Goal: Task Accomplishment & Management: Complete application form

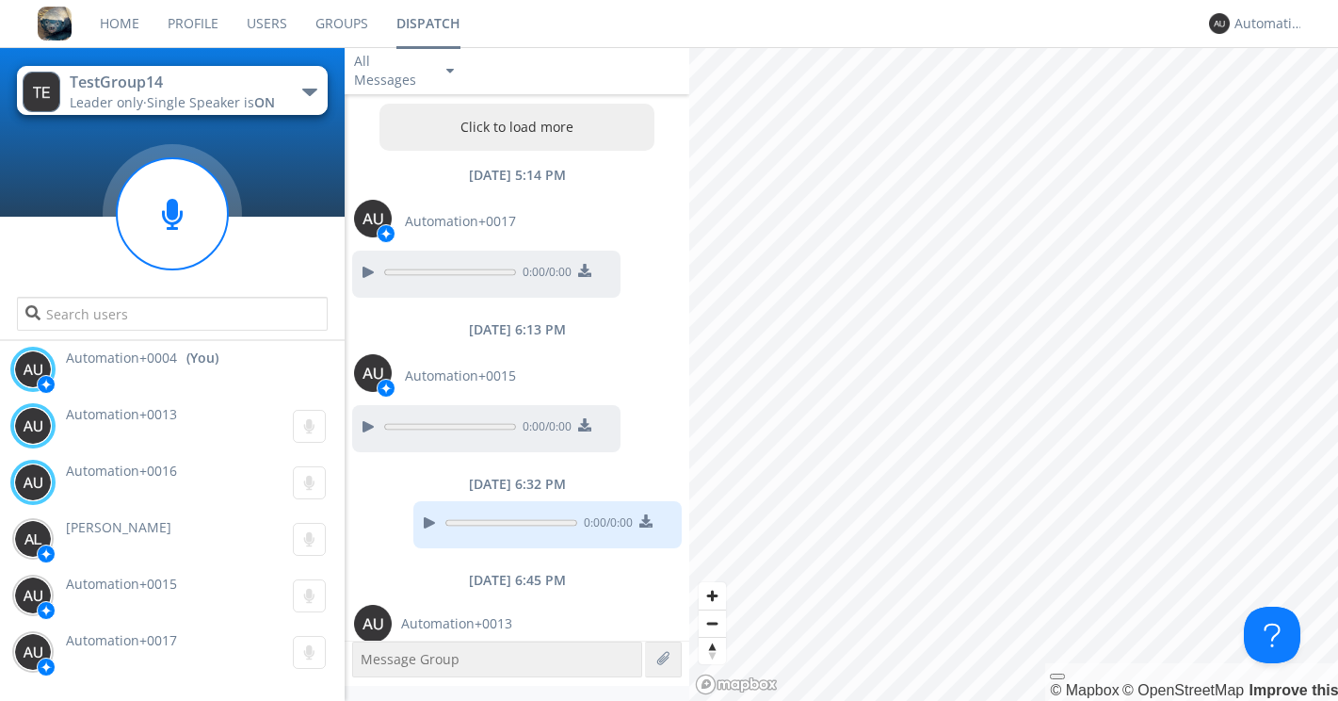
scroll to position [2170, 0]
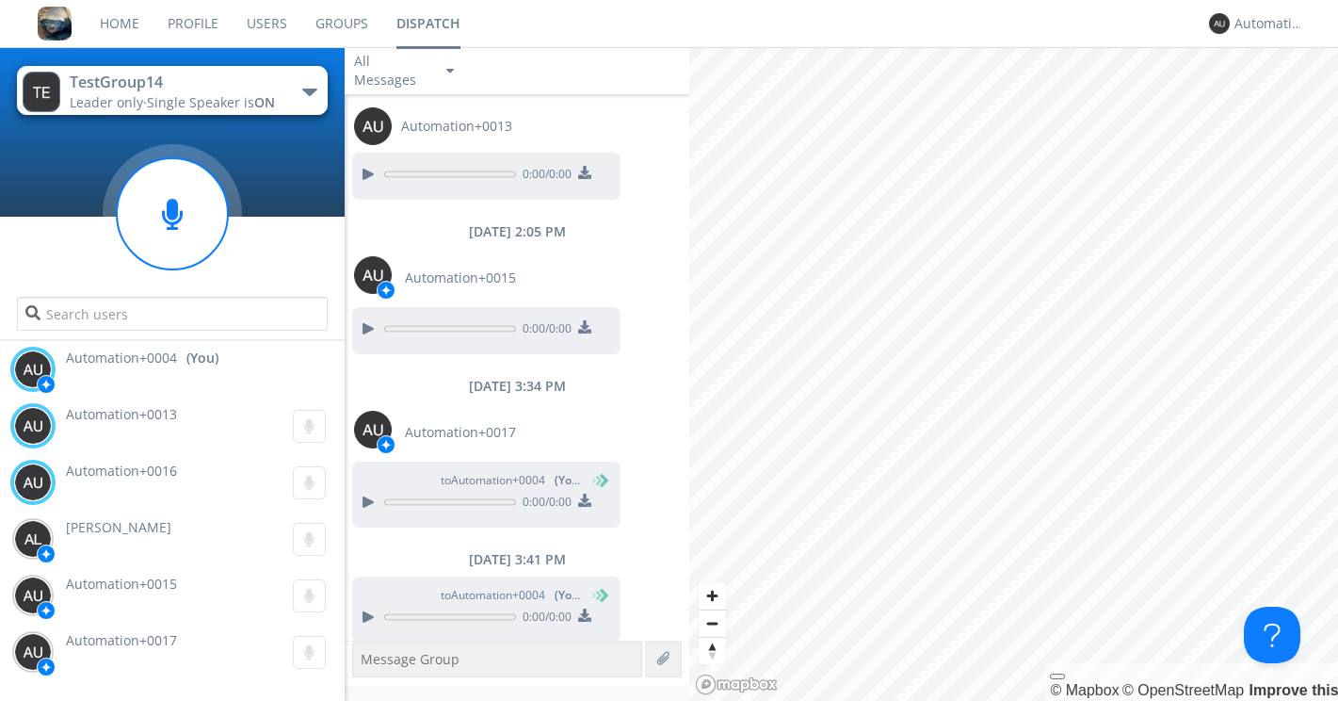
click at [324, 24] on link "Groups" at bounding box center [341, 23] width 81 height 47
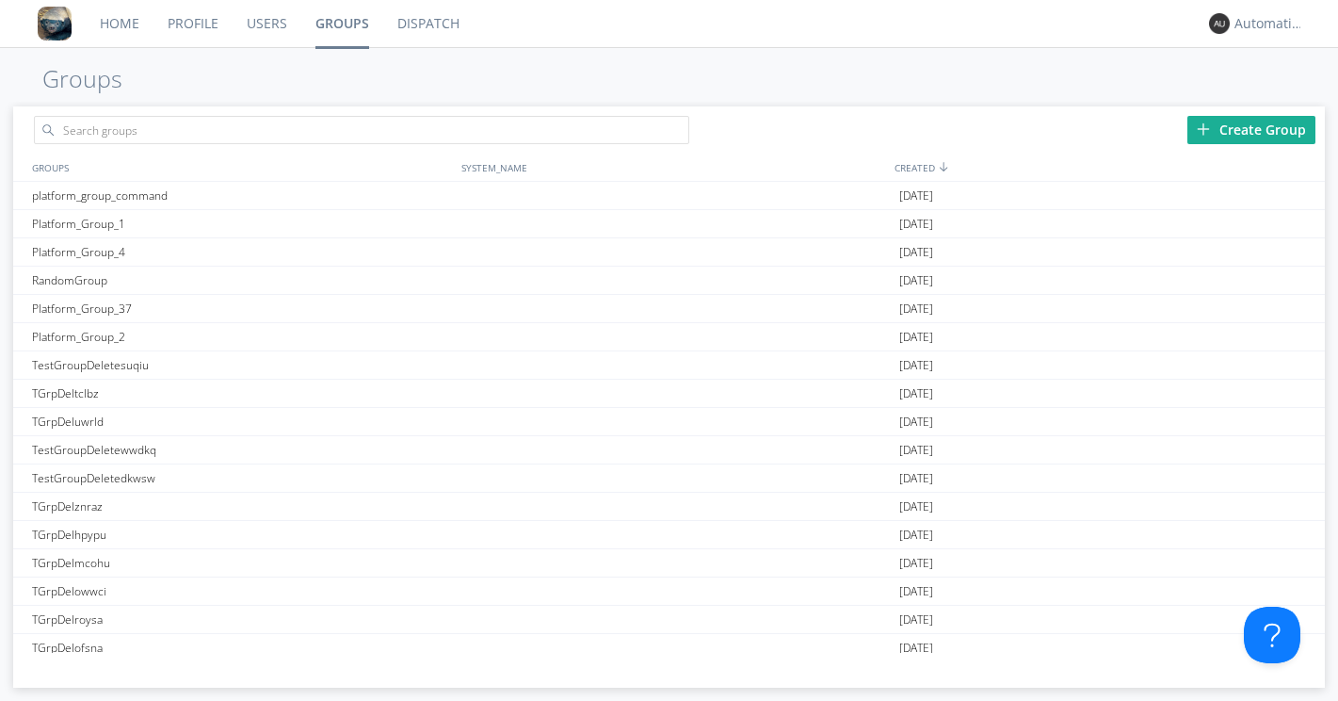
click at [267, 15] on link "Users" at bounding box center [267, 23] width 69 height 47
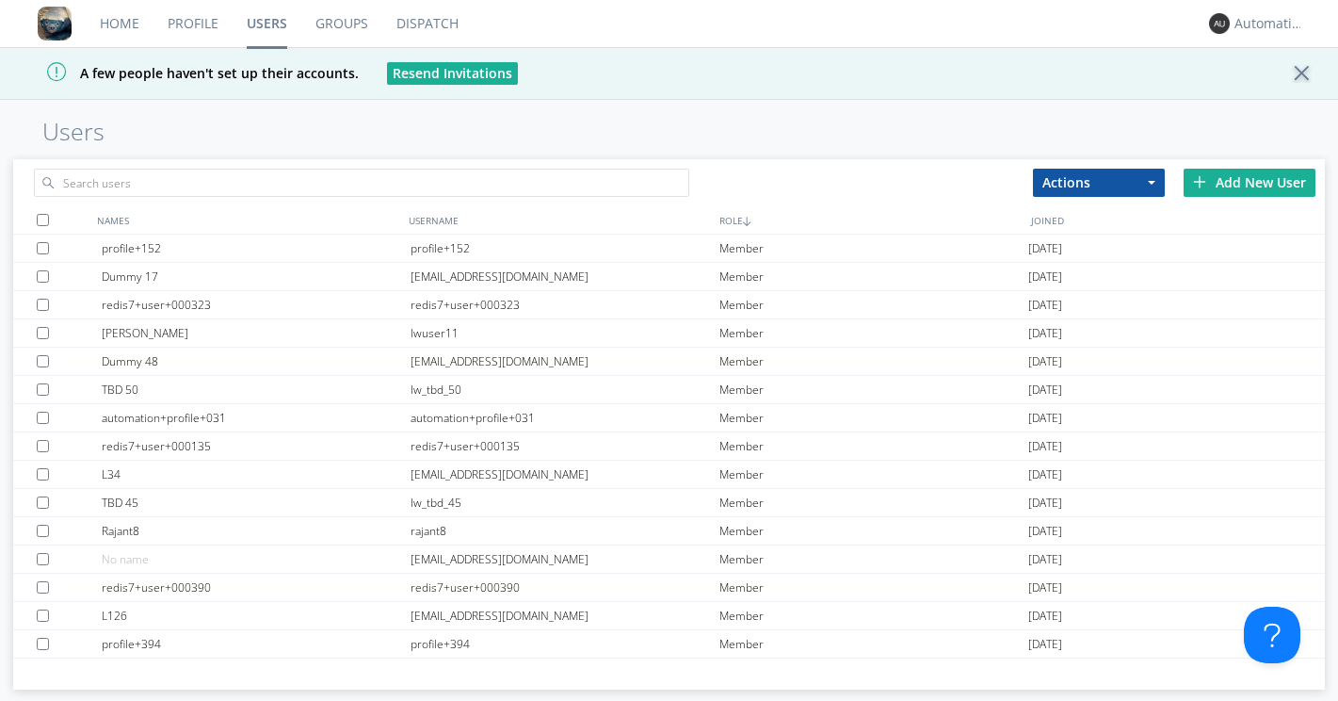
click at [1251, 177] on div "Add New User" at bounding box center [1250, 183] width 132 height 28
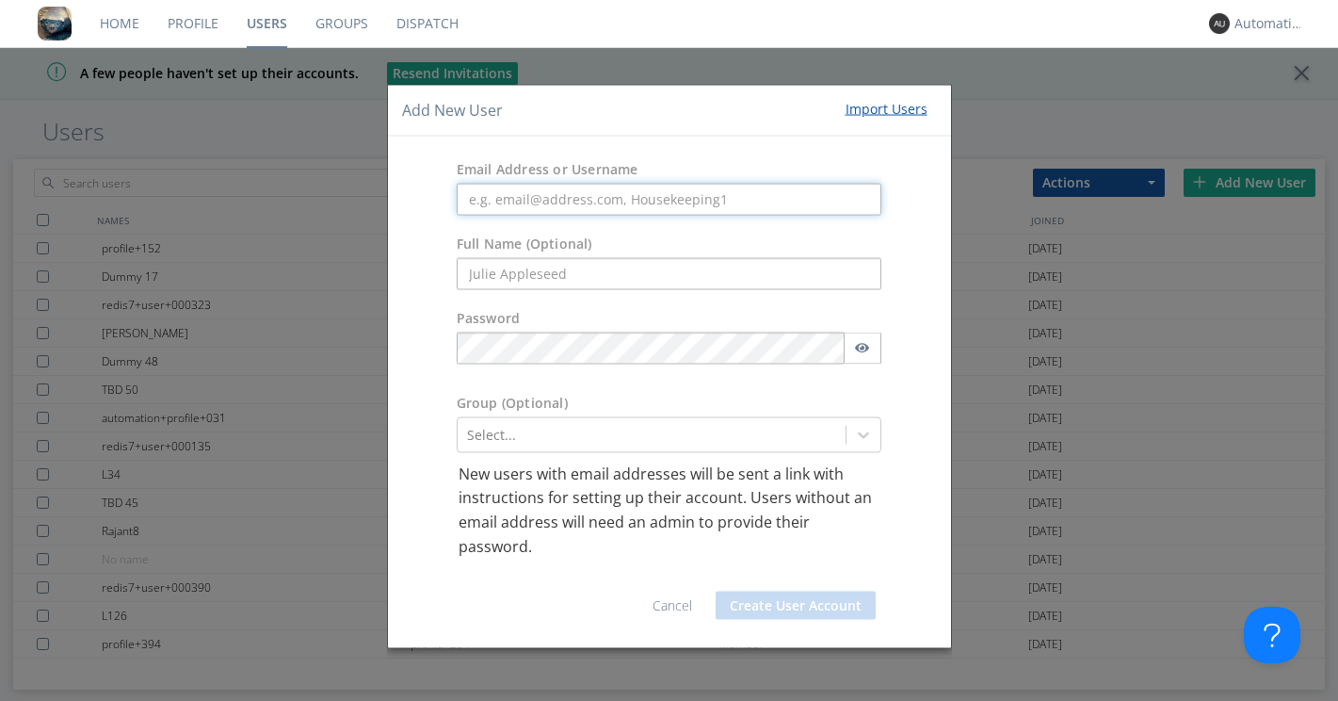
click at [523, 202] on input "text" at bounding box center [670, 199] width 426 height 32
paste input "automation+account+deletion"
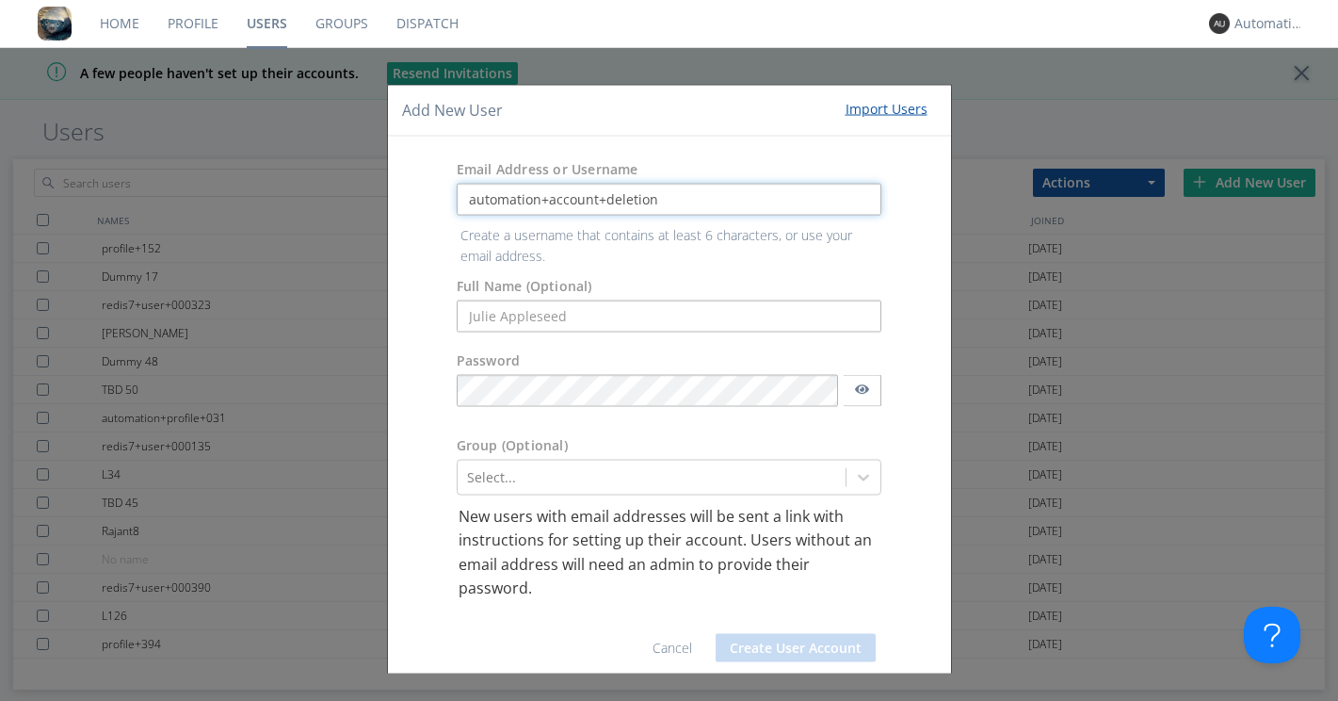
type input "automation+account+deletion"
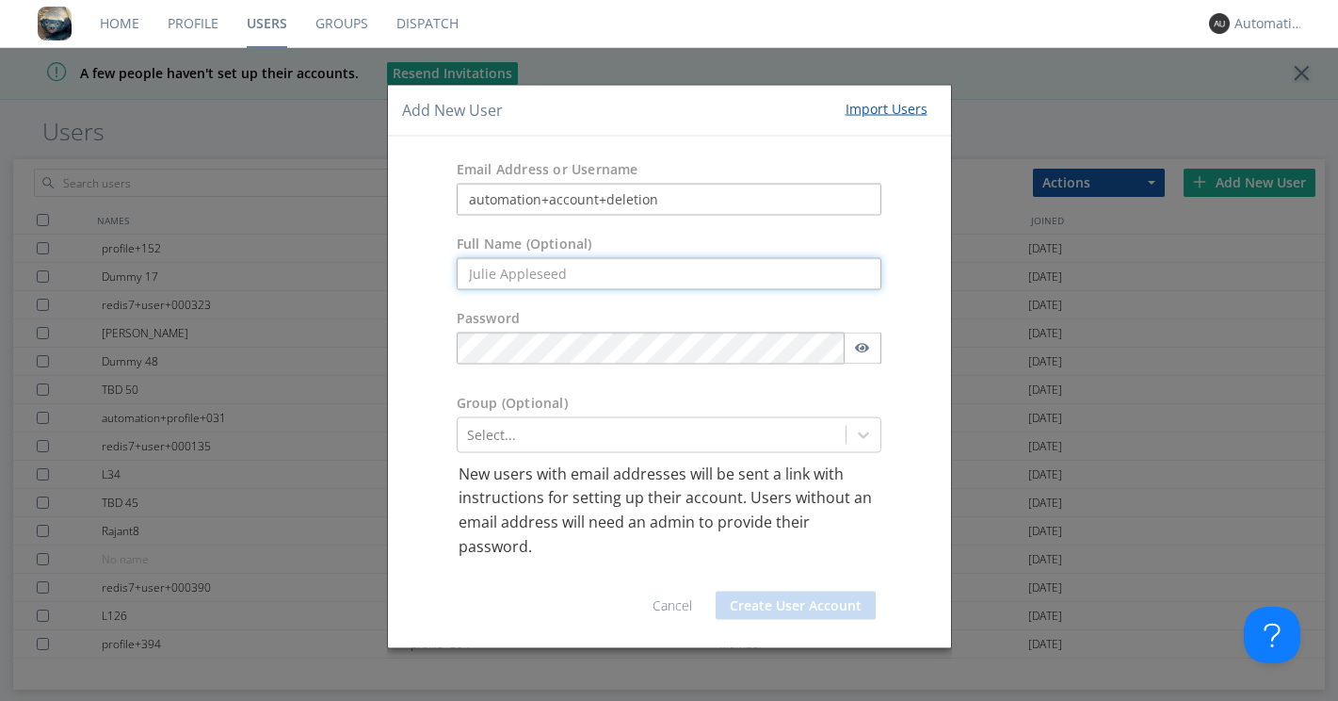
click at [522, 318] on form "Email Address or Username automation+account+deletion Full Name (Optional) Pass…" at bounding box center [669, 391] width 535 height 483
paste input "automation+account+deletion"
click at [477, 275] on input "automation+account+deletion" at bounding box center [670, 273] width 426 height 32
type input "Automation+account+deletion"
click at [576, 515] on p "New users with email addresses will be sent a link with instructions for settin…" at bounding box center [670, 509] width 422 height 96
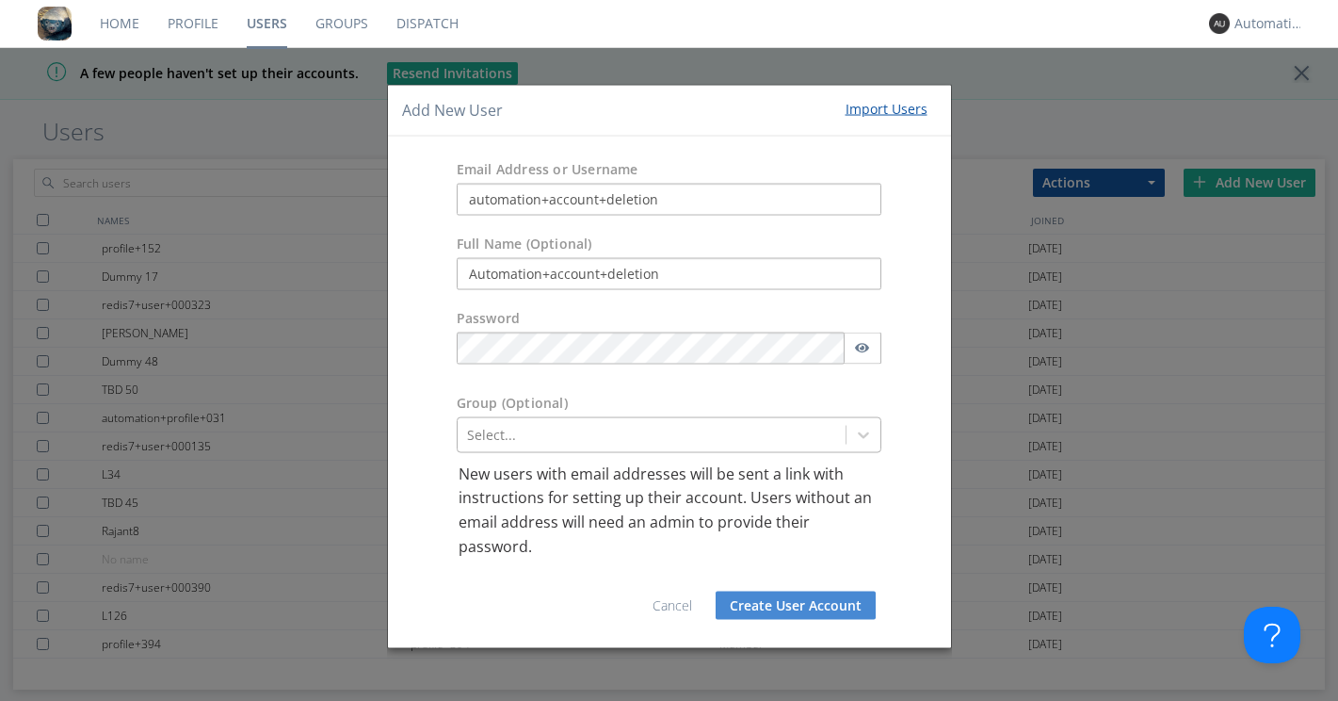
click at [698, 431] on div "Select..." at bounding box center [670, 434] width 426 height 36
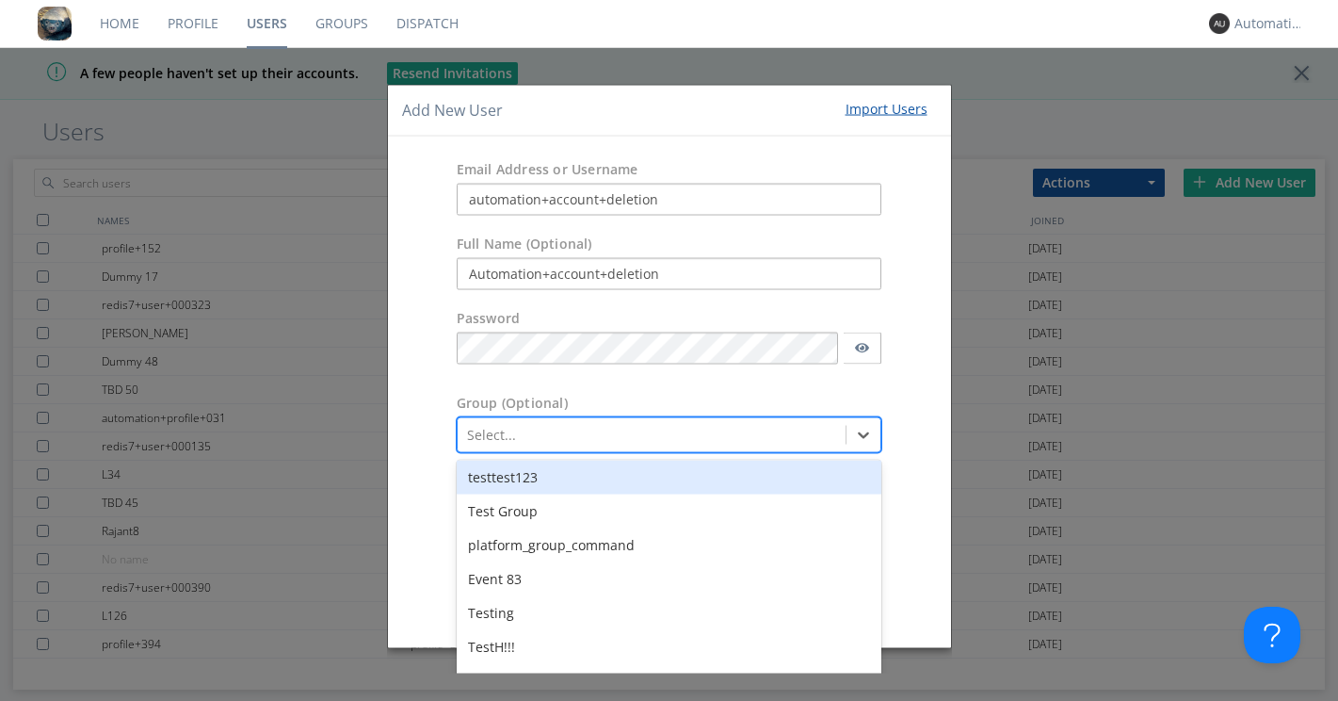
click at [628, 362] on form "Email Address or Username automation+account+deletion Full Name (Optional) Auto…" at bounding box center [669, 391] width 535 height 483
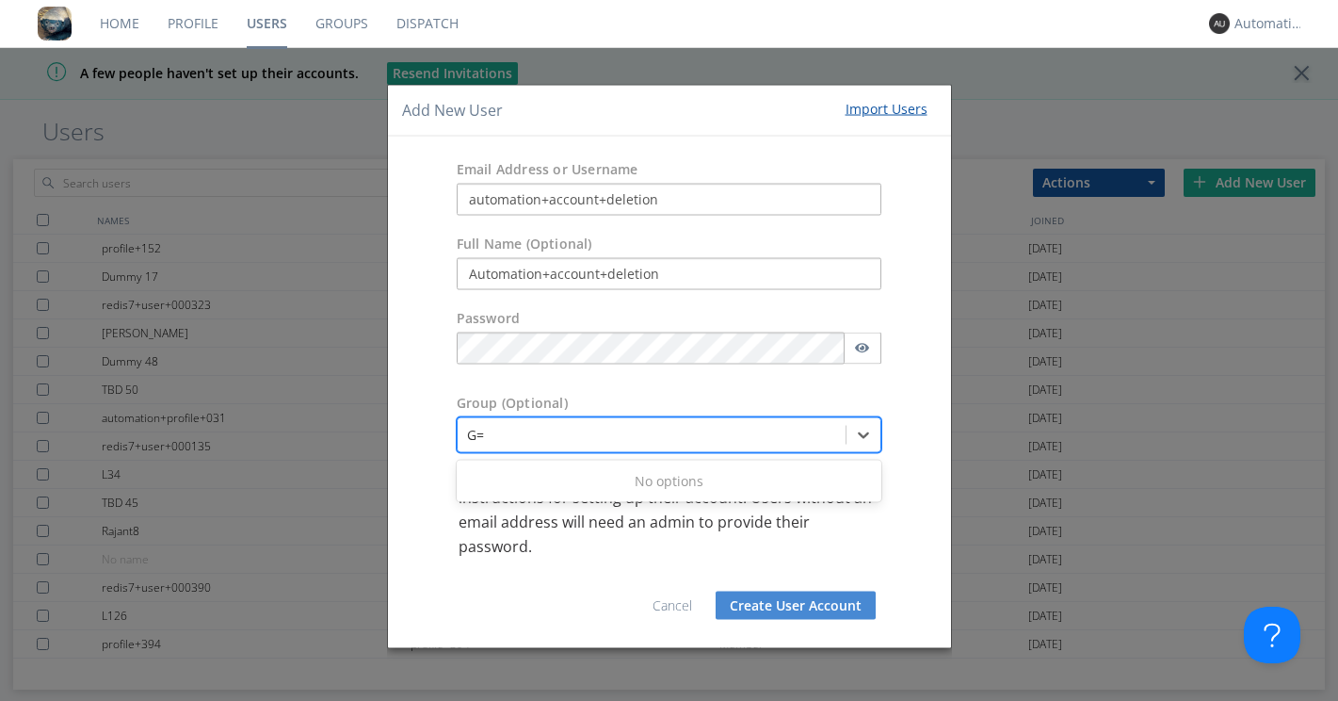
type input "G"
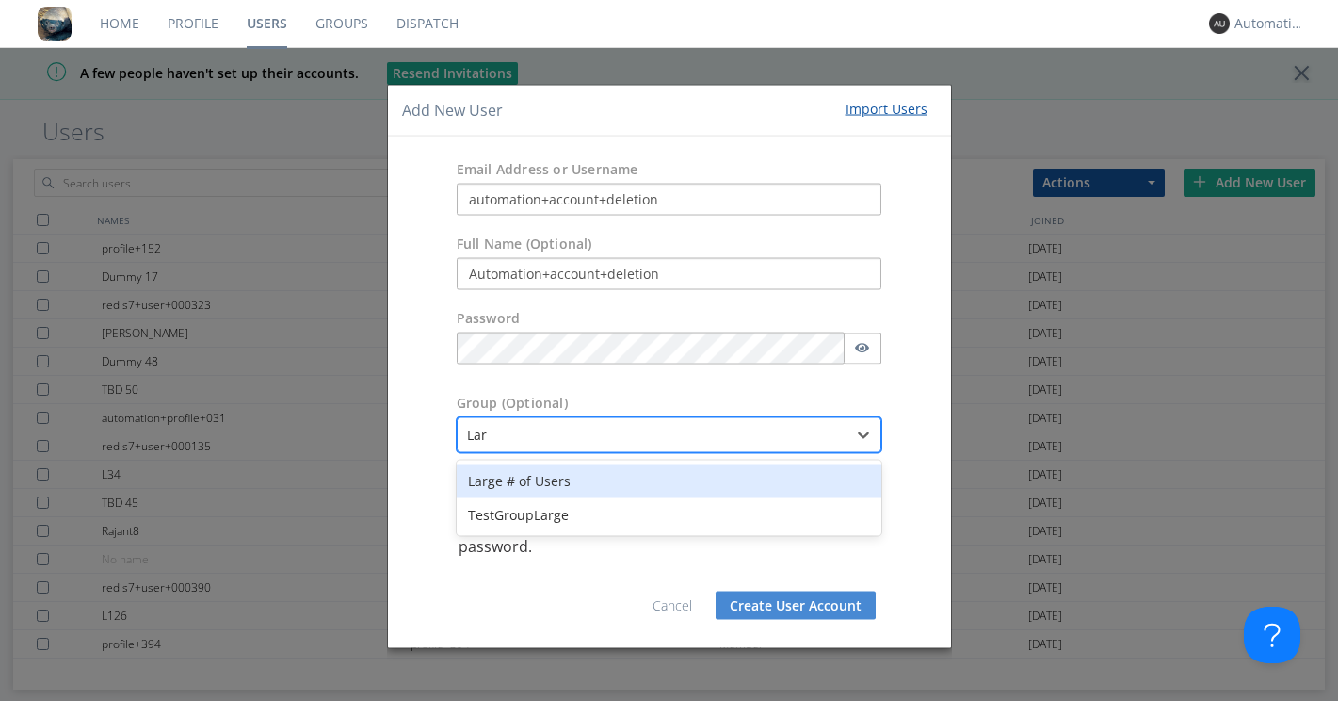
type input "Larg"
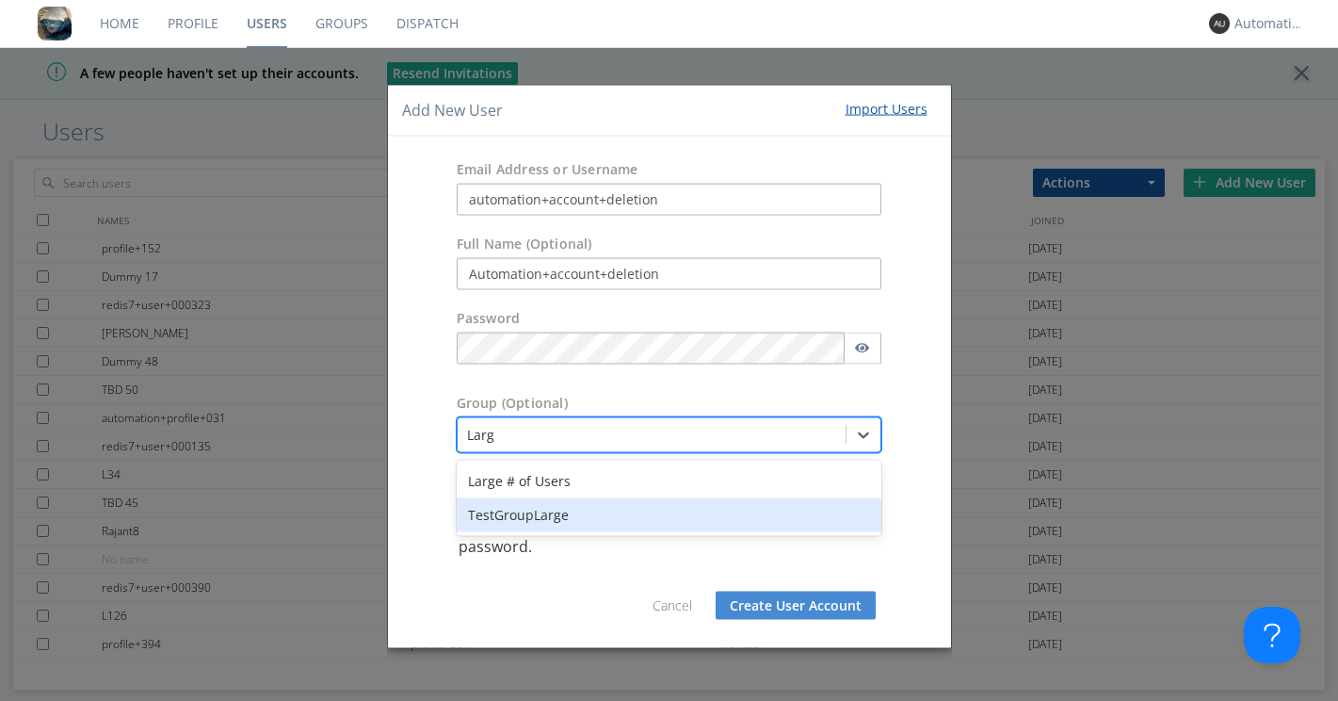
click at [566, 511] on div "TestGroupLarge" at bounding box center [670, 514] width 426 height 34
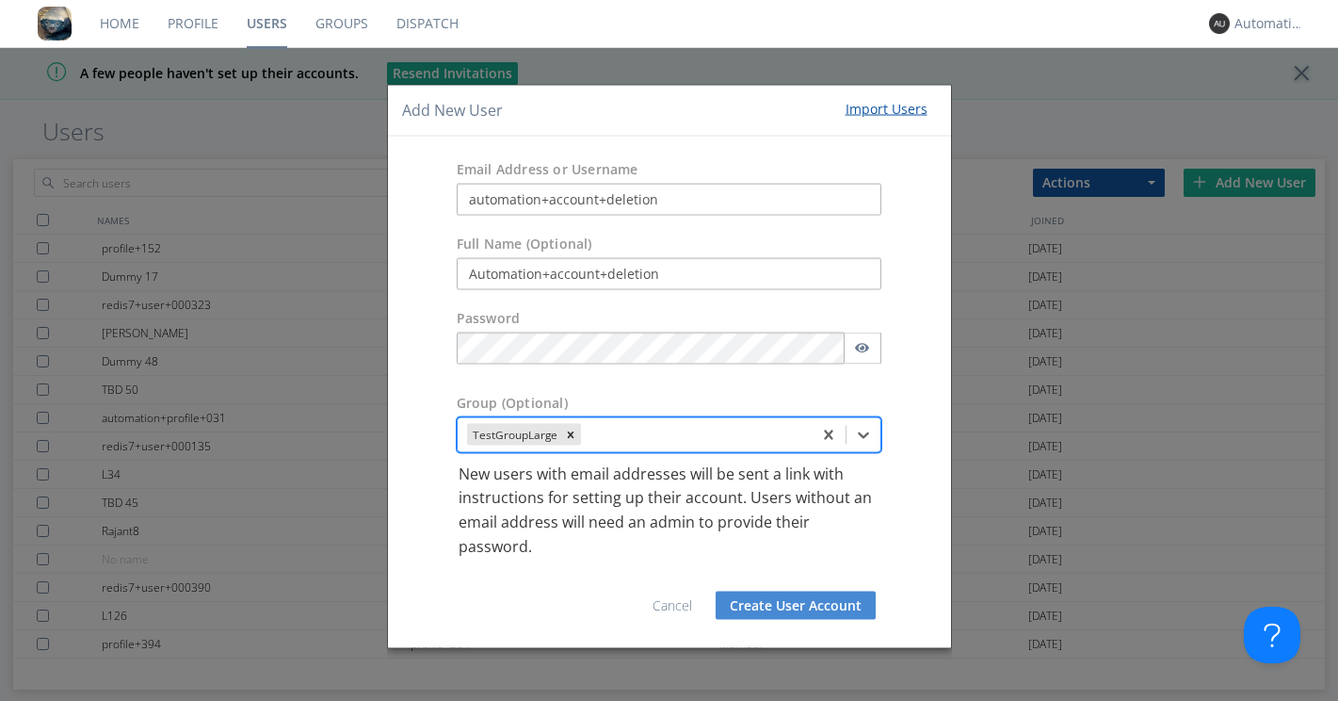
click at [777, 598] on button "Create User Account" at bounding box center [796, 605] width 160 height 28
